Goal: Information Seeking & Learning: Learn about a topic

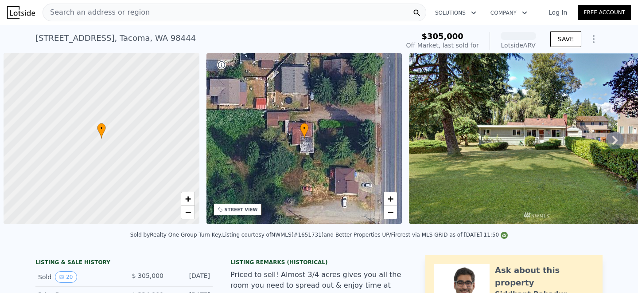
scroll to position [0, 4]
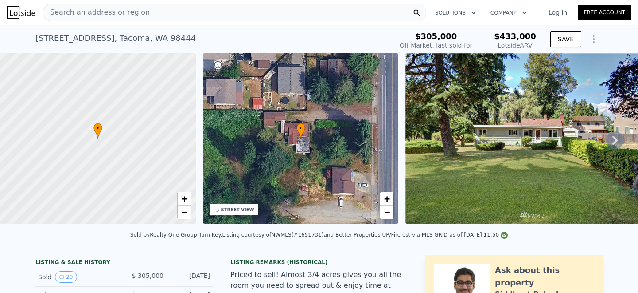
click at [617, 139] on icon at bounding box center [615, 140] width 18 height 18
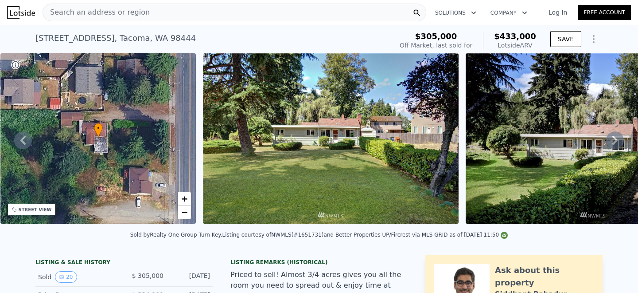
click at [617, 139] on icon at bounding box center [615, 140] width 5 height 9
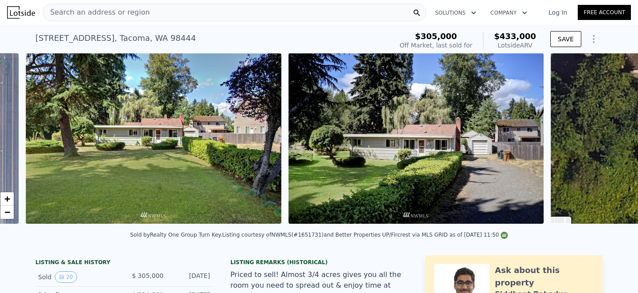
scroll to position [0, 406]
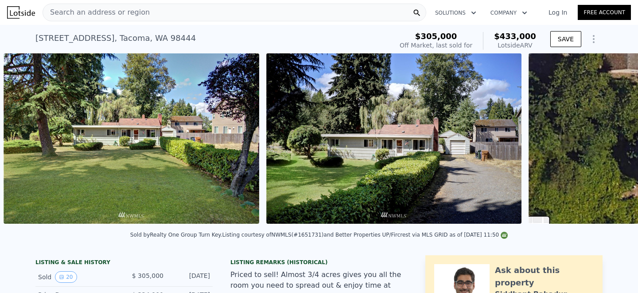
click at [616, 139] on div "• + − • + − STREET VIEW Loading... SATELLITE VIEW" at bounding box center [319, 139] width 638 height 173
click at [616, 139] on icon at bounding box center [615, 140] width 5 height 9
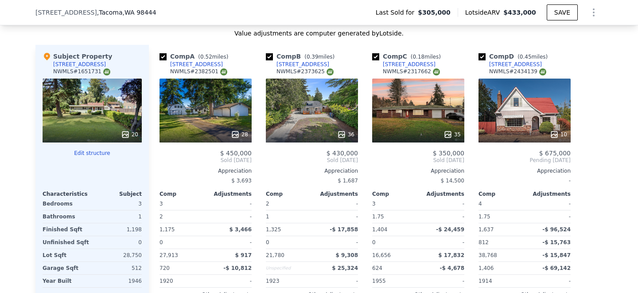
scroll to position [1013, 0]
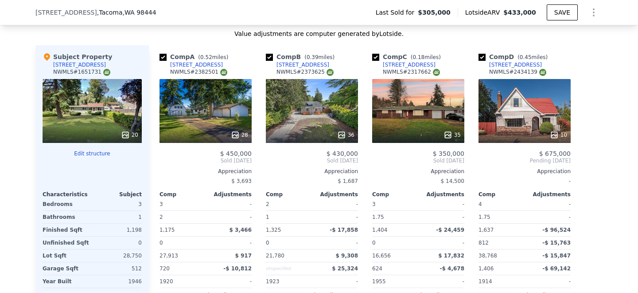
click at [207, 129] on div at bounding box center [206, 135] width 92 height 16
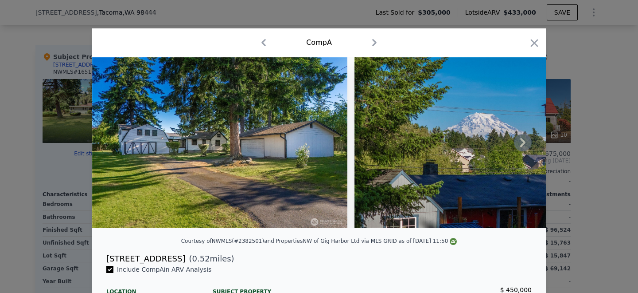
click at [527, 143] on icon at bounding box center [523, 142] width 18 height 18
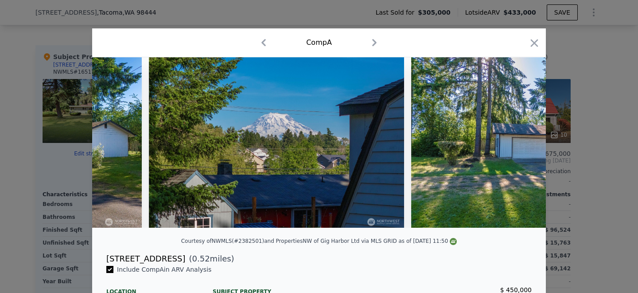
scroll to position [0, 213]
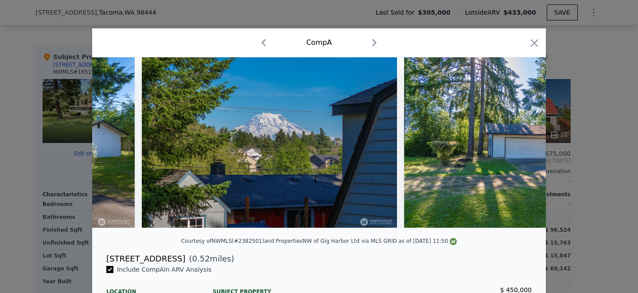
click at [527, 143] on div at bounding box center [319, 142] width 454 height 170
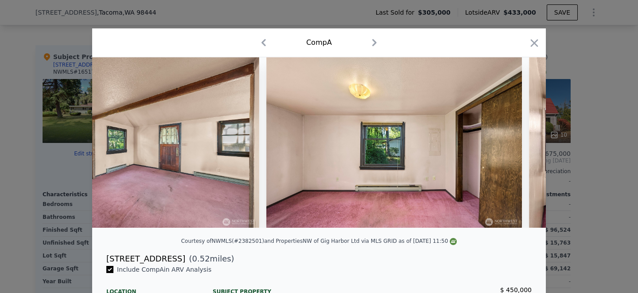
scroll to position [0, 3764]
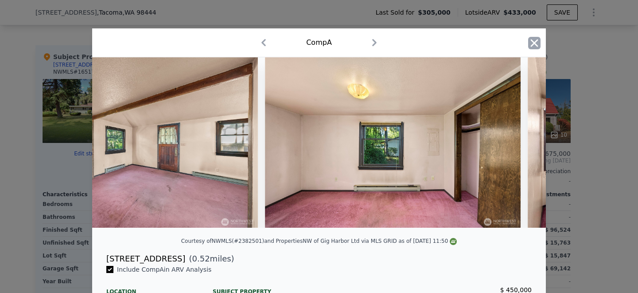
click at [536, 46] on icon "button" at bounding box center [534, 43] width 12 height 12
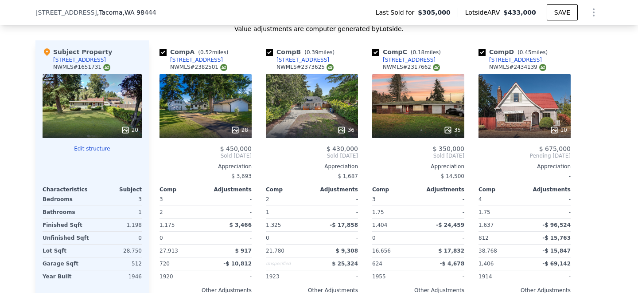
scroll to position [1021, 0]
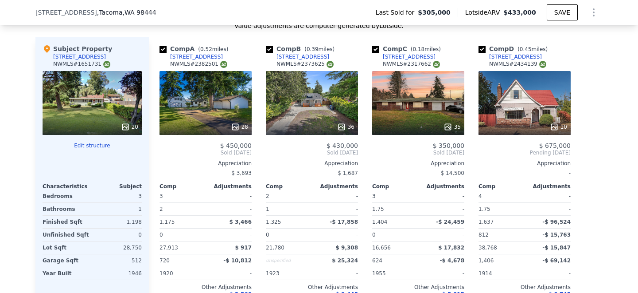
click at [77, 97] on div "20" at bounding box center [92, 103] width 99 height 64
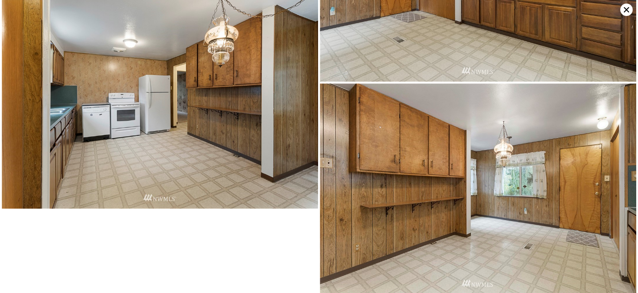
scroll to position [1833, 0]
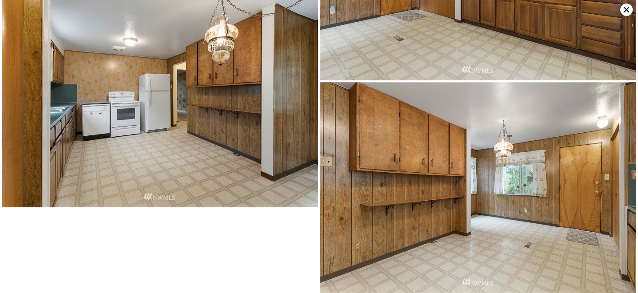
click at [625, 12] on icon at bounding box center [626, 9] width 5 height 5
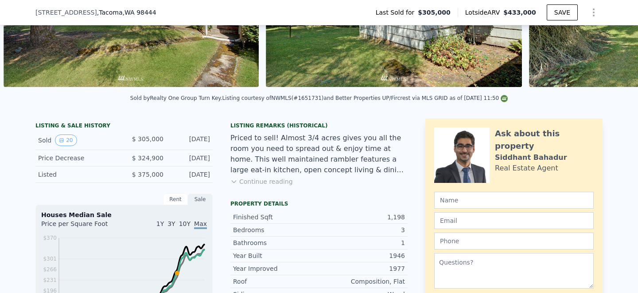
scroll to position [253, 0]
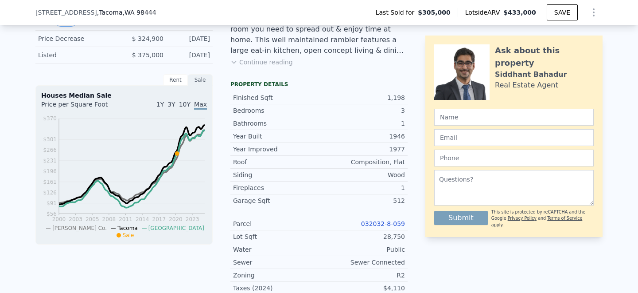
click at [263, 63] on button "Continue reading" at bounding box center [261, 62] width 62 height 9
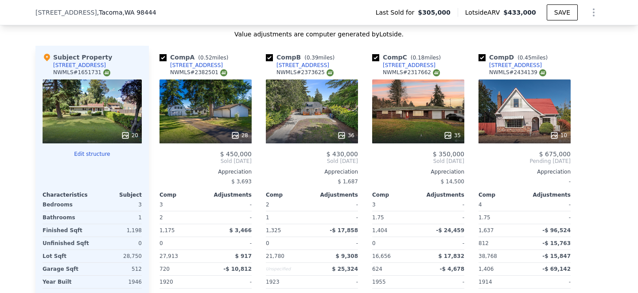
scroll to position [1080, 0]
